Goal: Communication & Community: Answer question/provide support

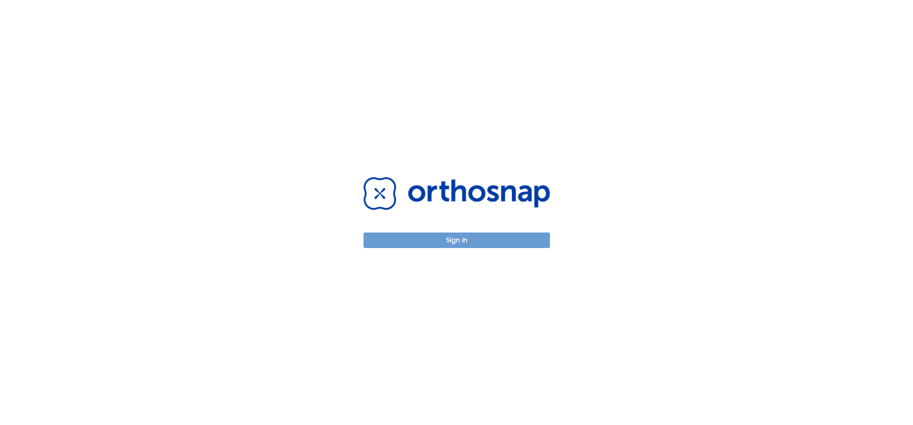
click at [474, 241] on button "Sign in" at bounding box center [456, 241] width 186 height 16
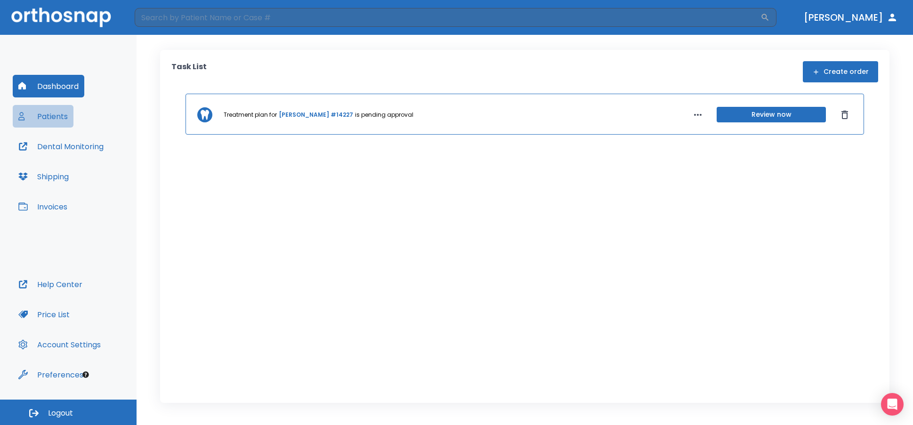
click at [56, 113] on button "Patients" at bounding box center [43, 116] width 61 height 23
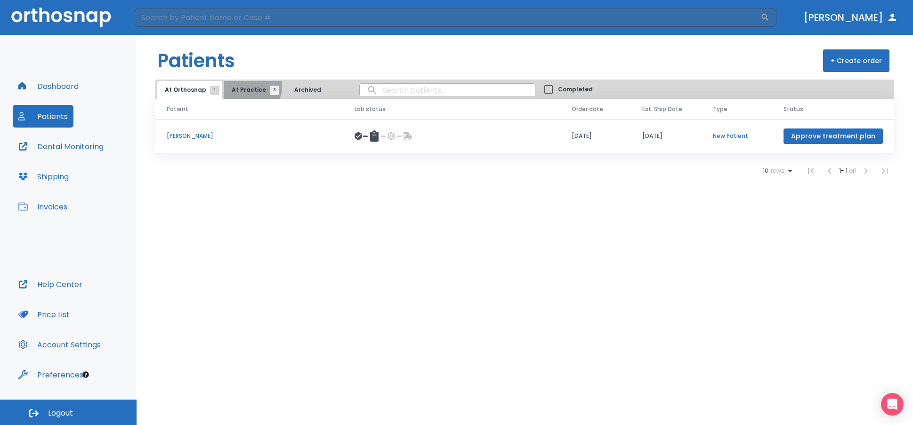
click at [243, 83] on button "At Practice 3" at bounding box center [253, 90] width 58 height 18
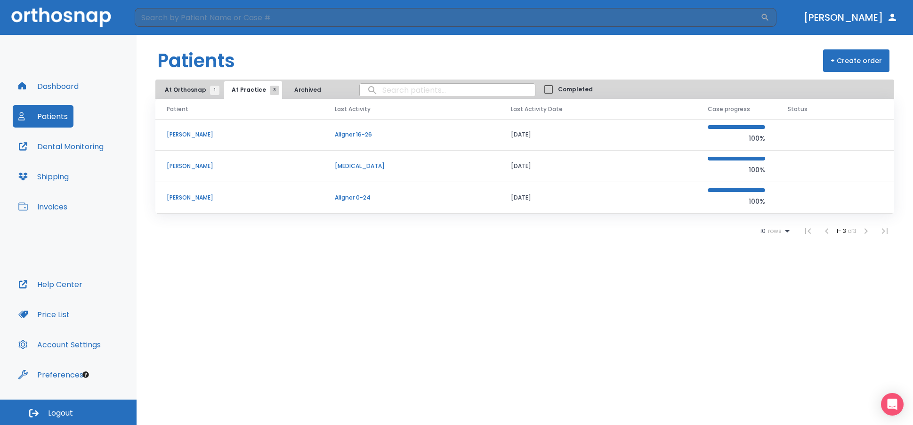
click at [204, 134] on p "Kim Behrendt-Ryan" at bounding box center [239, 134] width 145 height 8
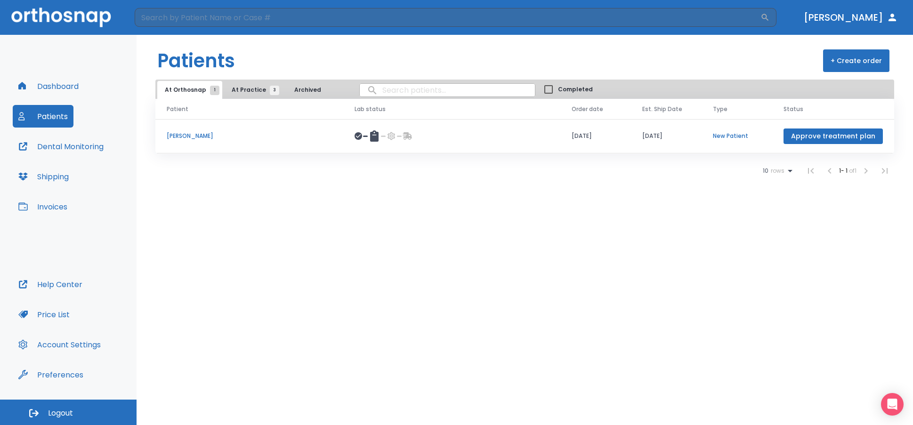
click at [250, 91] on span "At Practice 3" at bounding box center [253, 90] width 43 height 8
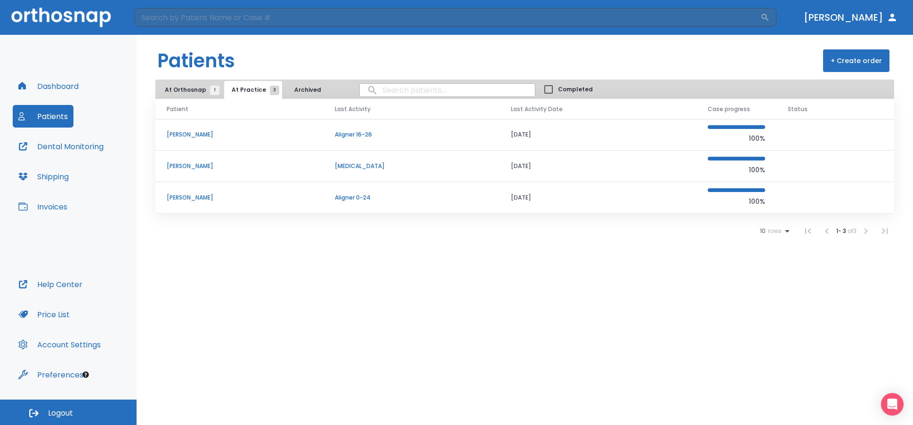
click at [198, 164] on p "Steven Chavez" at bounding box center [239, 166] width 145 height 8
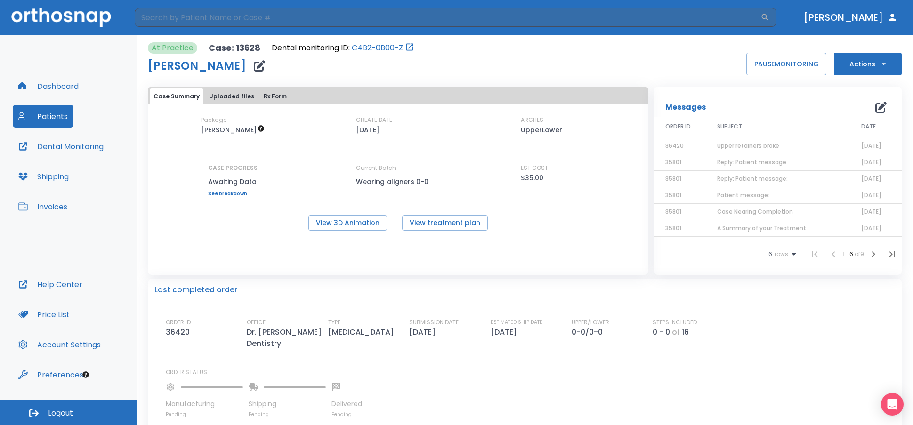
click at [755, 143] on span "Upper retainers broke" at bounding box center [748, 146] width 62 height 8
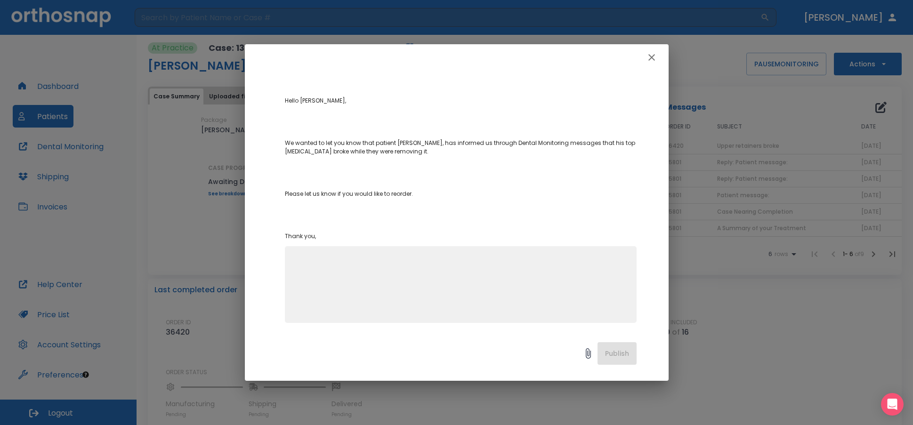
scroll to position [76, 0]
click at [352, 252] on div "x" at bounding box center [461, 283] width 352 height 77
type textarea "Yes, can you please order a new upper retainer. Pt still in aligners for lower."
click at [611, 351] on button "Publish" at bounding box center [616, 353] width 39 height 23
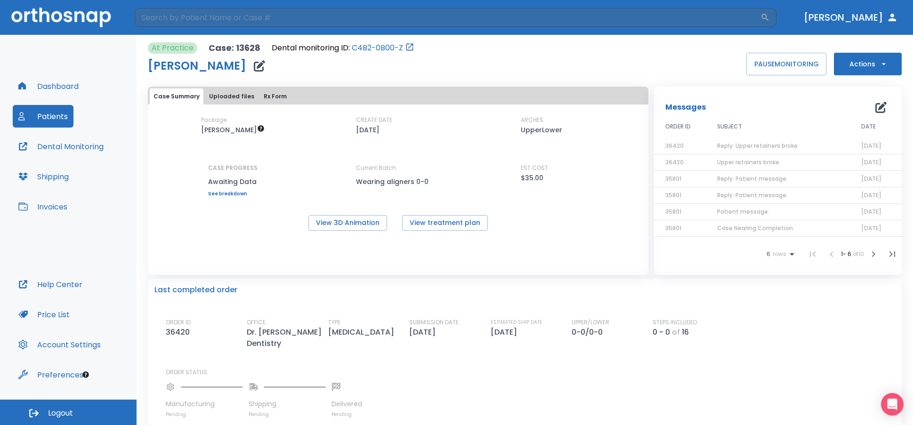
click at [35, 111] on button "Patients" at bounding box center [43, 116] width 61 height 23
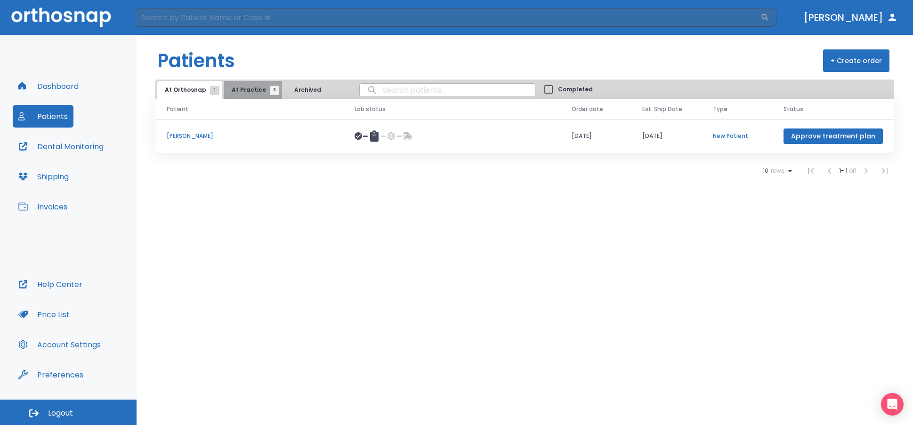
click at [255, 89] on span "At Practice 3" at bounding box center [253, 90] width 43 height 8
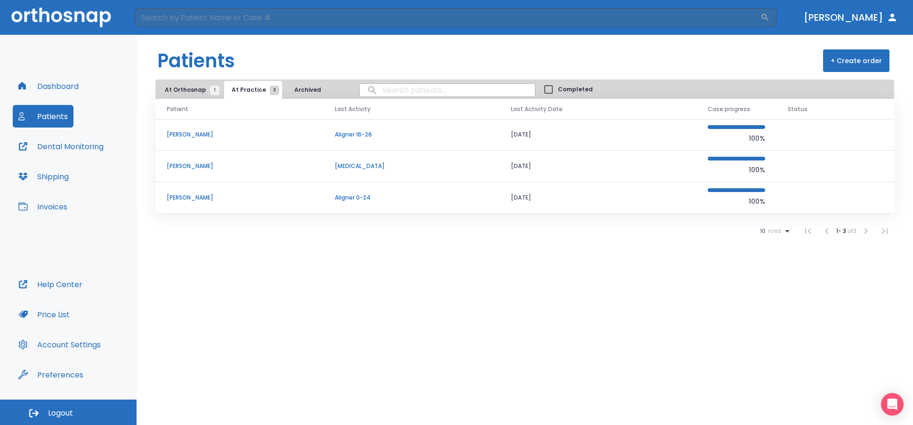
click at [184, 196] on p "Anna Harmon" at bounding box center [239, 198] width 145 height 8
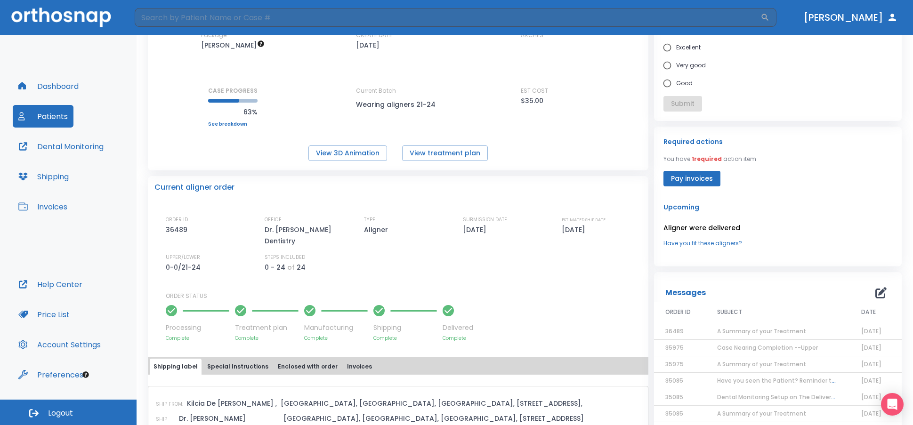
scroll to position [94, 0]
